Goal: Transaction & Acquisition: Purchase product/service

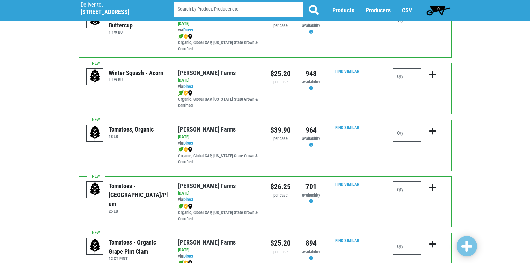
scroll to position [201, 0]
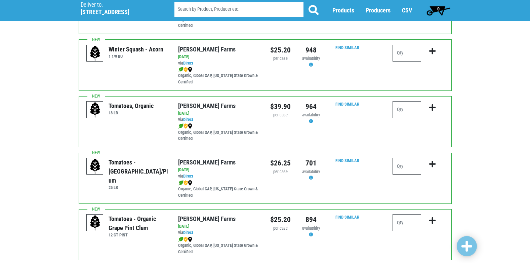
click at [406, 173] on input "number" at bounding box center [406, 165] width 29 height 17
type input "1"
click at [432, 168] on icon "submit" at bounding box center [432, 163] width 6 height 7
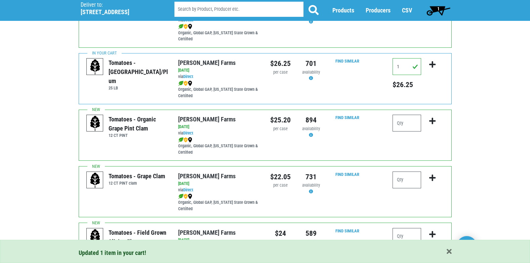
scroll to position [336, 0]
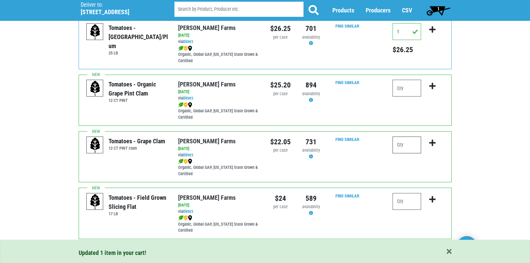
click at [409, 152] on input "number" at bounding box center [406, 144] width 29 height 17
type input "2"
click at [432, 146] on icon "submit" at bounding box center [432, 142] width 6 height 7
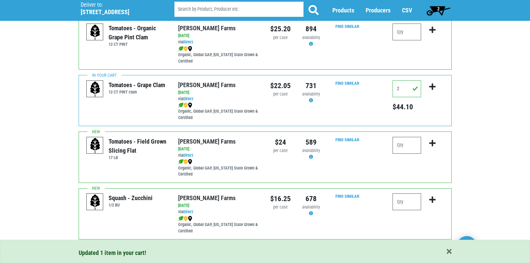
scroll to position [403, 0]
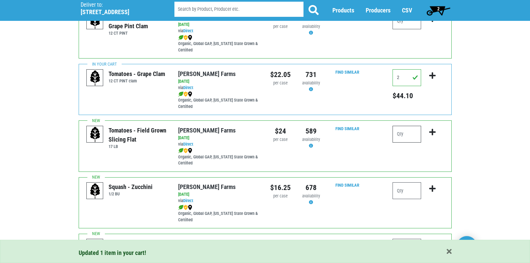
click at [402, 141] on input "number" at bounding box center [406, 134] width 29 height 17
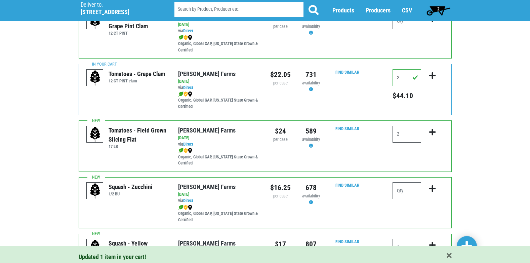
type input "2"
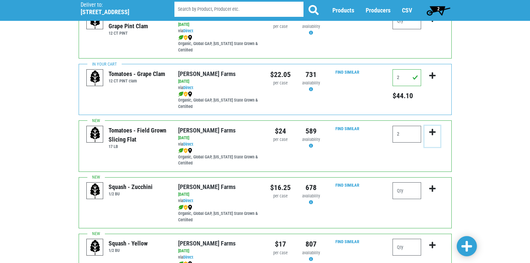
click at [430, 135] on icon "submit" at bounding box center [432, 131] width 6 height 7
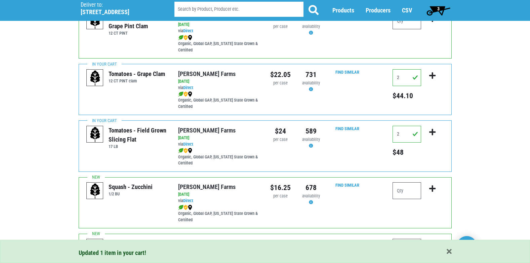
scroll to position [437, 0]
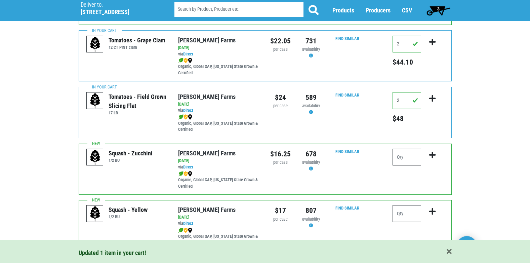
click at [404, 165] on input "number" at bounding box center [406, 156] width 29 height 17
type input "2"
click at [432, 158] on icon "submit" at bounding box center [432, 154] width 6 height 7
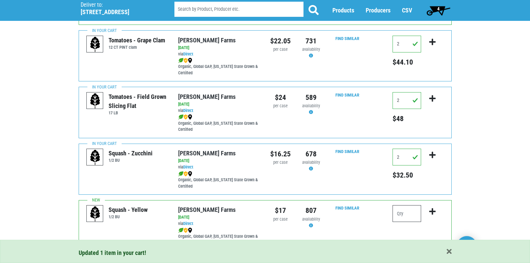
click at [407, 215] on input "number" at bounding box center [406, 213] width 29 height 17
type input "1"
click at [432, 215] on icon "submit" at bounding box center [432, 211] width 6 height 7
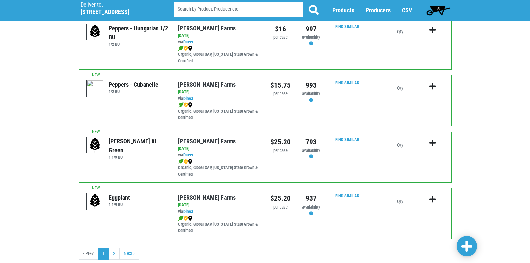
scroll to position [974, 0]
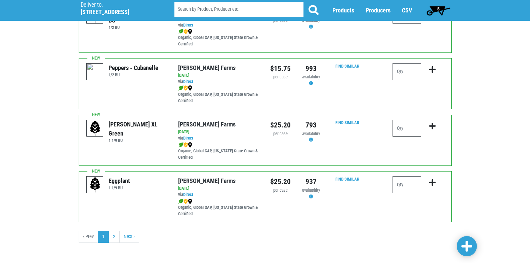
click at [410, 136] on input "number" at bounding box center [406, 128] width 29 height 17
type input "1"
click at [432, 129] on icon "submit" at bounding box center [432, 125] width 6 height 7
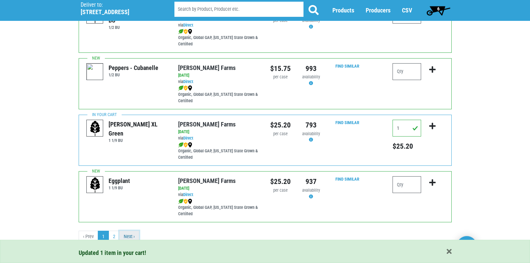
click at [133, 237] on link "Next ›" at bounding box center [129, 236] width 20 height 12
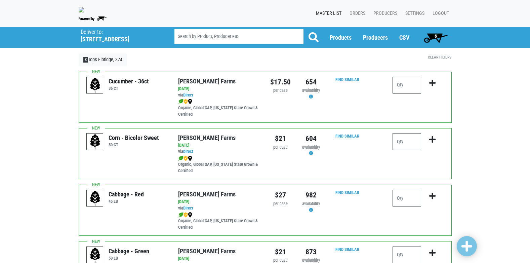
click at [396, 92] on input "number" at bounding box center [406, 85] width 29 height 17
type input "1"
click at [434, 87] on icon "submit" at bounding box center [432, 82] width 6 height 7
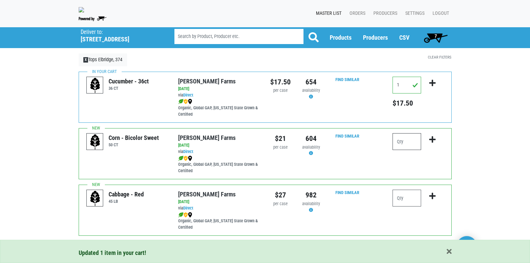
click at [402, 147] on input "number" at bounding box center [406, 141] width 29 height 17
type input "5"
click at [434, 143] on icon "submit" at bounding box center [432, 139] width 6 height 7
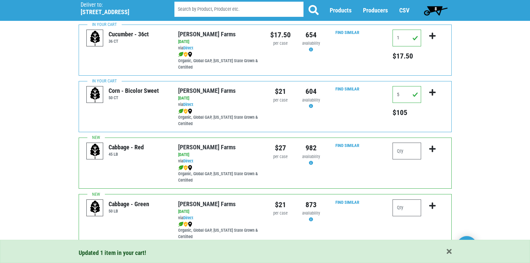
scroll to position [67, 0]
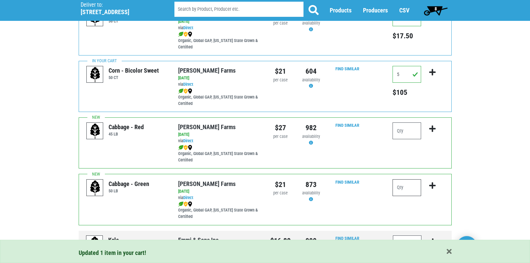
click at [405, 193] on input "number" at bounding box center [406, 187] width 29 height 17
type input "1"
click at [431, 189] on icon "submit" at bounding box center [432, 185] width 6 height 7
click at [410, 135] on input "number" at bounding box center [406, 130] width 29 height 17
type input "1"
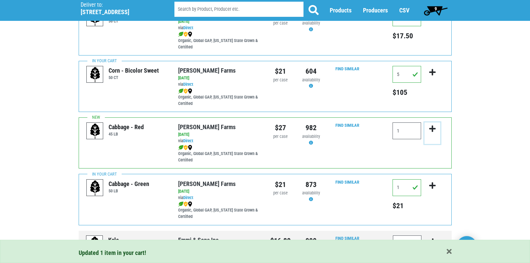
click at [431, 130] on icon "submit" at bounding box center [432, 128] width 6 height 7
click at [438, 9] on span "10" at bounding box center [435, 10] width 30 height 13
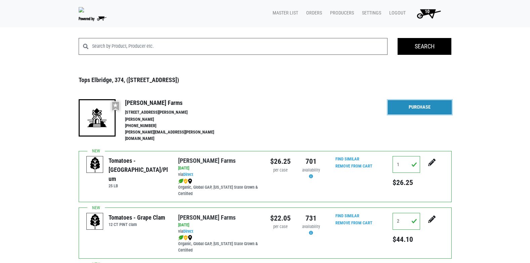
click at [404, 109] on link "Purchase" at bounding box center [420, 107] width 64 height 14
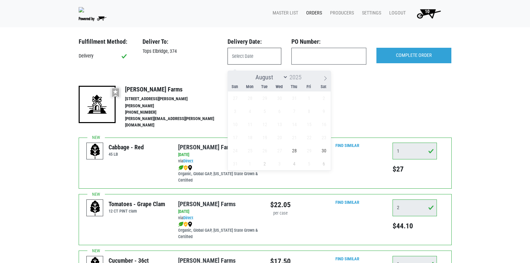
click at [275, 61] on input "text" at bounding box center [254, 56] width 54 height 17
click at [296, 148] on span "28" at bounding box center [293, 150] width 13 height 13
type input "2025-08-28"
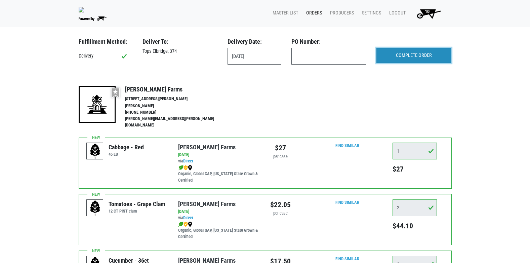
click at [418, 59] on input "COMPLETE ORDER" at bounding box center [413, 55] width 75 height 15
